Goal: Information Seeking & Learning: Understand process/instructions

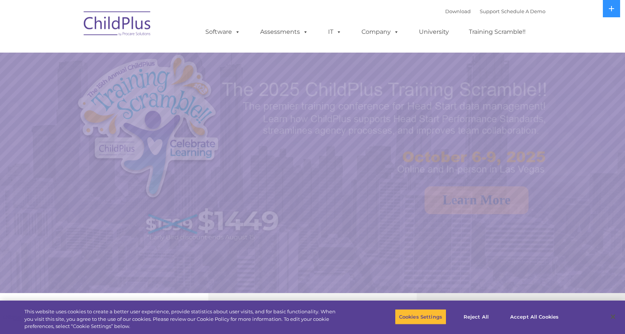
select select "MEDIUM"
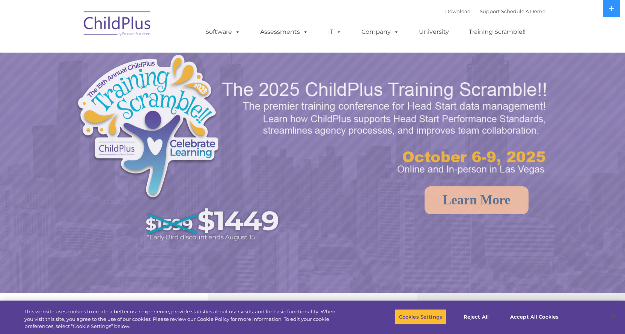
select select "MEDIUM"
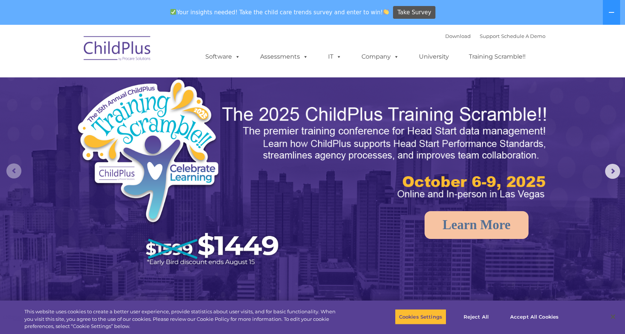
click at [13, 169] on rs-arrow at bounding box center [13, 170] width 15 height 15
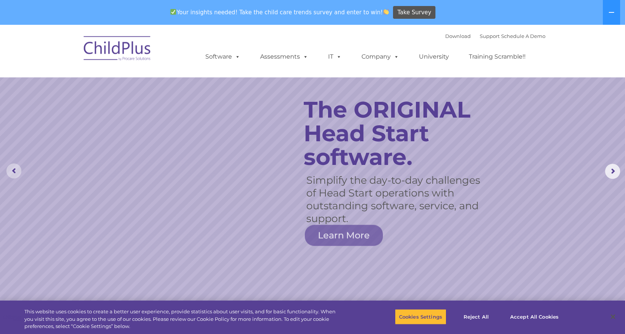
click at [15, 164] on rs-arrow at bounding box center [13, 170] width 15 height 15
click at [480, 38] on link "Support" at bounding box center [490, 36] width 20 height 6
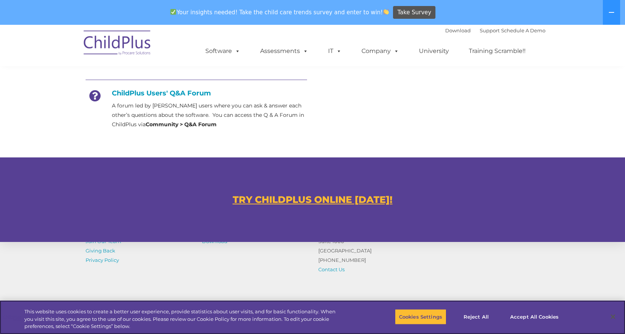
scroll to position [430, 0]
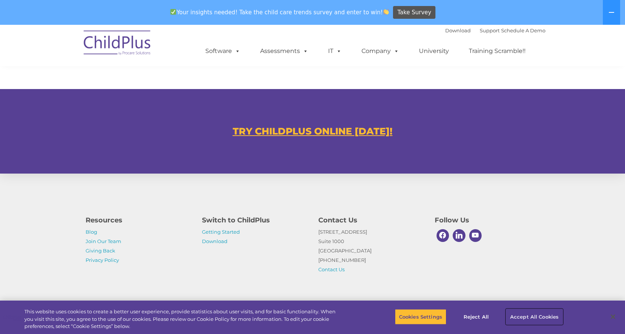
click at [544, 317] on button "Accept All Cookies" at bounding box center [534, 317] width 57 height 16
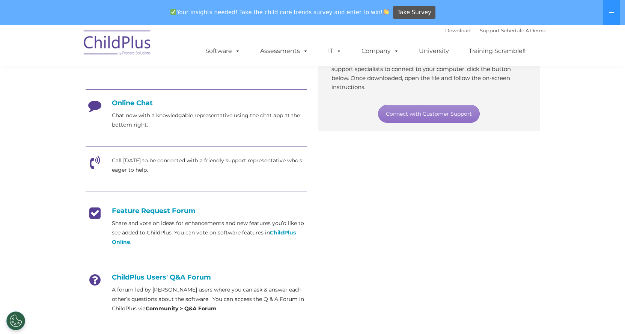
scroll to position [0, 0]
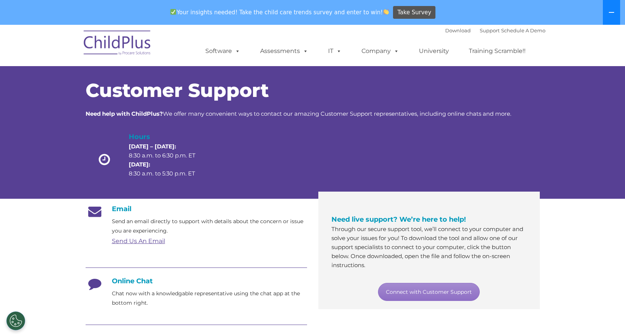
click at [611, 12] on icon at bounding box center [611, 12] width 5 height 1
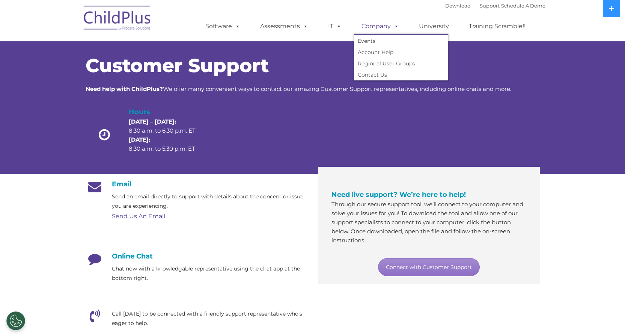
click at [376, 26] on link "Company" at bounding box center [380, 26] width 53 height 15
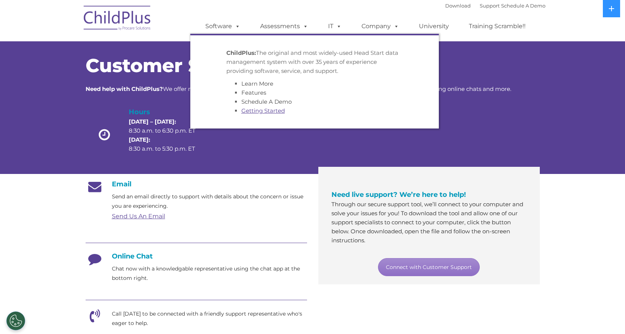
click at [261, 111] on link "Getting Started" at bounding box center [263, 110] width 44 height 7
